Goal: Task Accomplishment & Management: Use online tool/utility

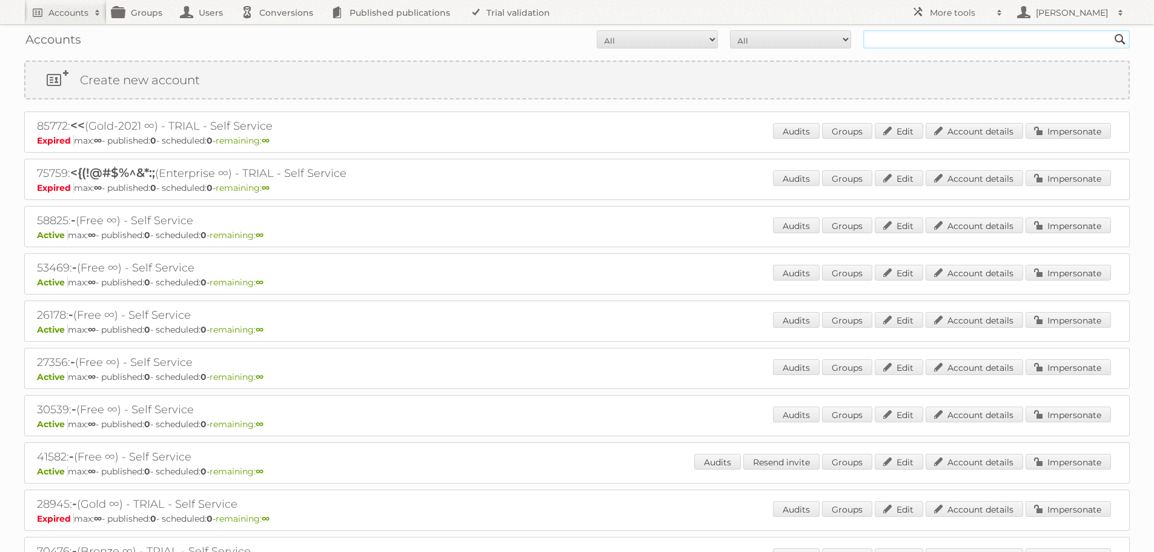
click at [893, 37] on input "text" at bounding box center [996, 39] width 267 height 18
type input "evergreen"
click at [1111, 30] on input "Search" at bounding box center [1120, 39] width 18 height 18
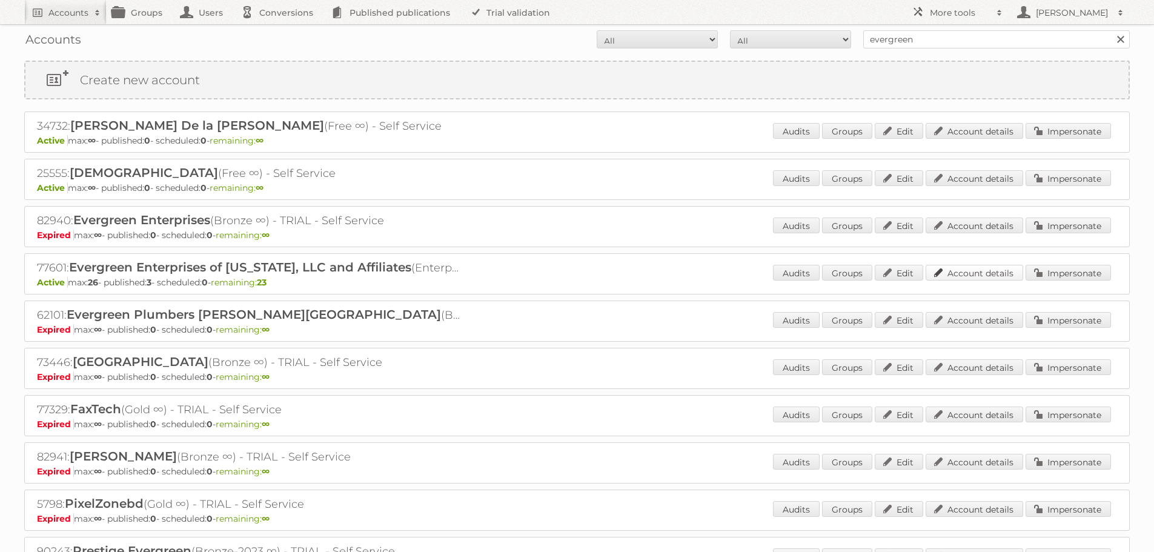
click at [986, 275] on link "Account details" at bounding box center [975, 273] width 98 height 16
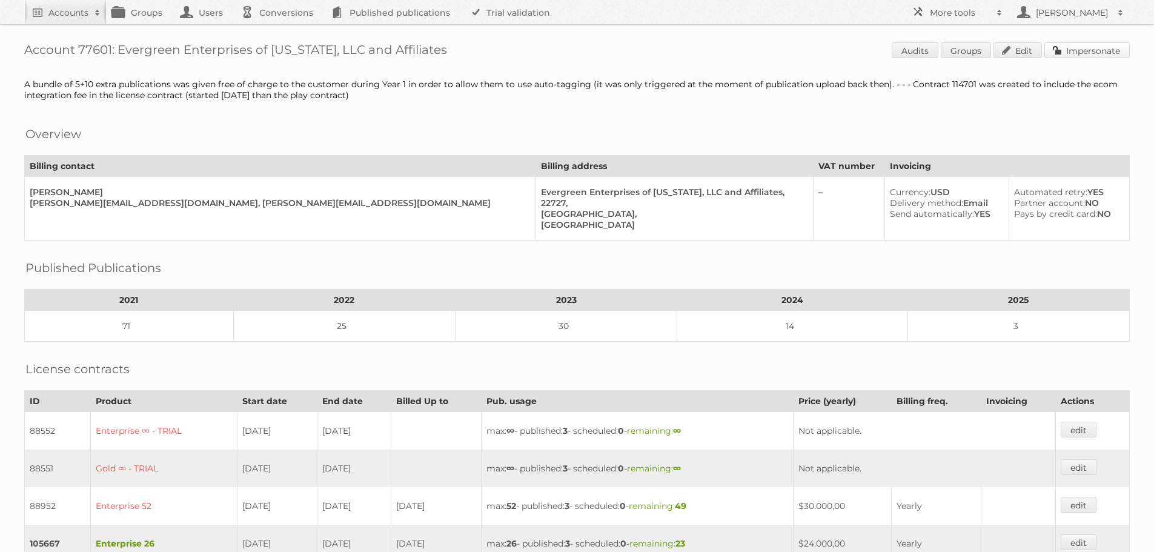
click at [1060, 47] on link "Impersonate" at bounding box center [1086, 50] width 85 height 16
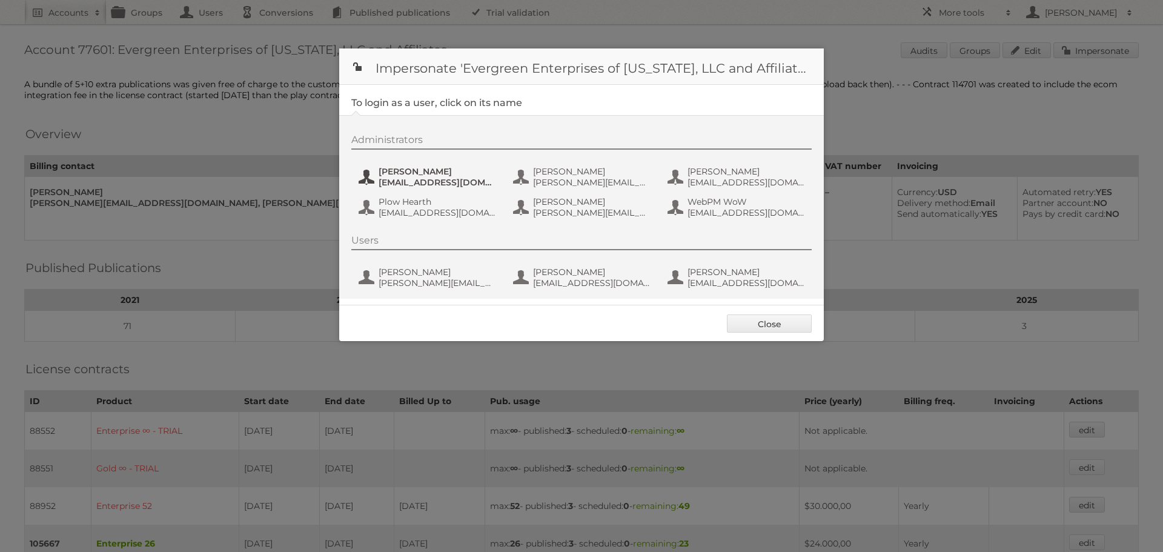
click at [433, 174] on span "[PERSON_NAME]" at bounding box center [438, 171] width 118 height 11
